Goal: Task Accomplishment & Management: Use online tool/utility

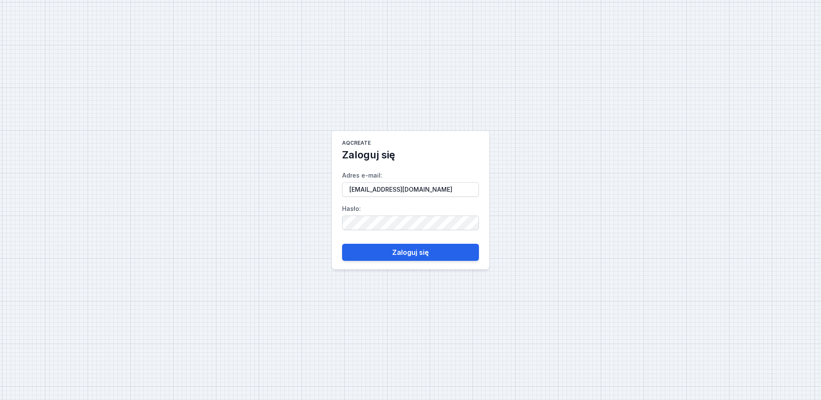
select select "true"
select select "2"
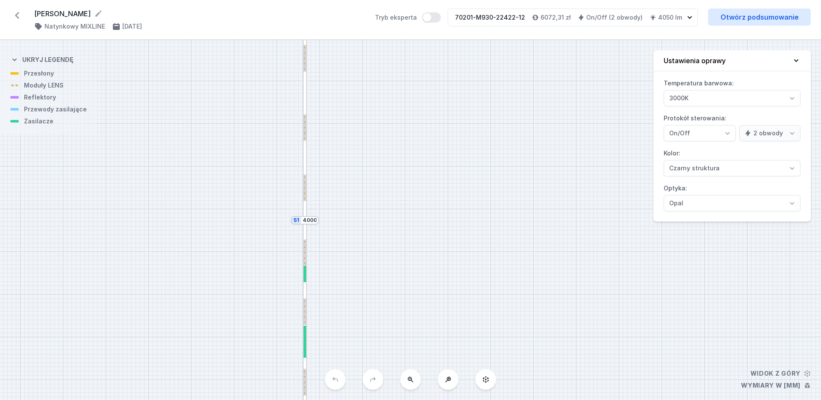
click at [17, 17] on icon at bounding box center [17, 15] width 4 height 7
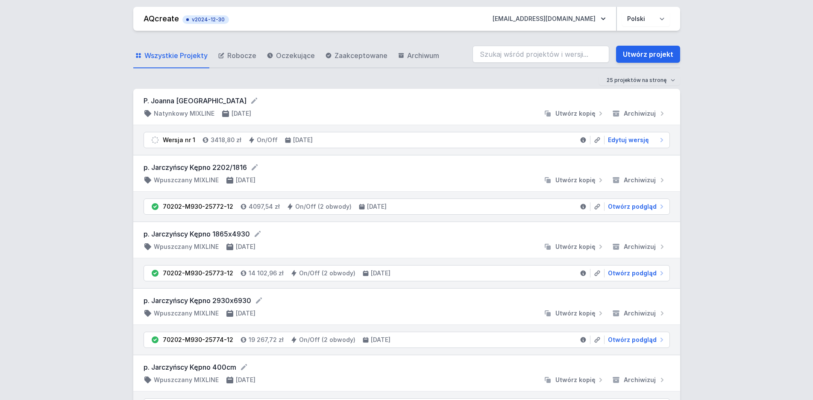
click at [185, 101] on form "P. Joanna [GEOGRAPHIC_DATA]" at bounding box center [407, 101] width 527 height 10
click at [625, 141] on span "Edytuj wersję" at bounding box center [628, 140] width 41 height 9
select select "2"
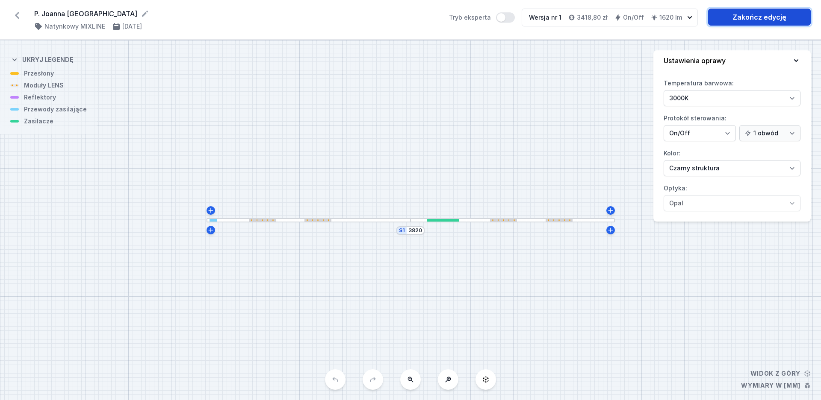
click at [745, 22] on link "Zakończ edycję" at bounding box center [759, 17] width 103 height 17
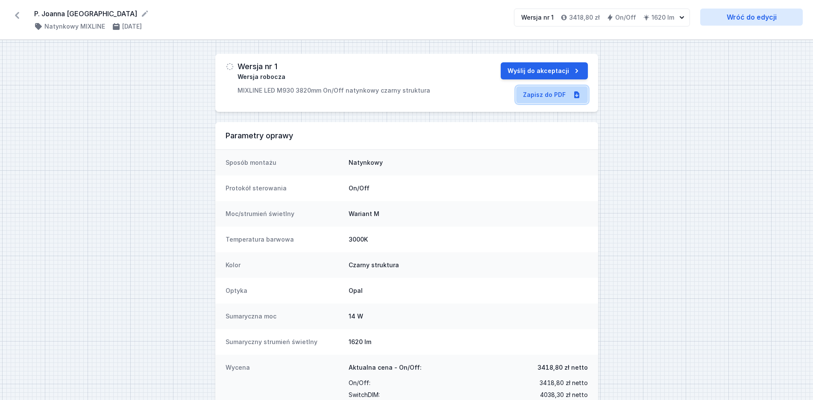
click at [530, 96] on link "Zapisz do PDF" at bounding box center [552, 94] width 72 height 17
